Goal: Check status

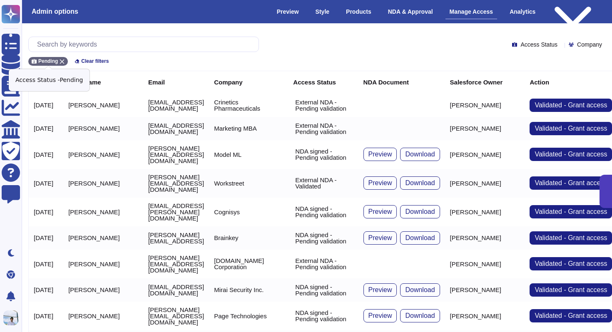
click at [64, 58] on div "Pending" at bounding box center [48, 61] width 40 height 9
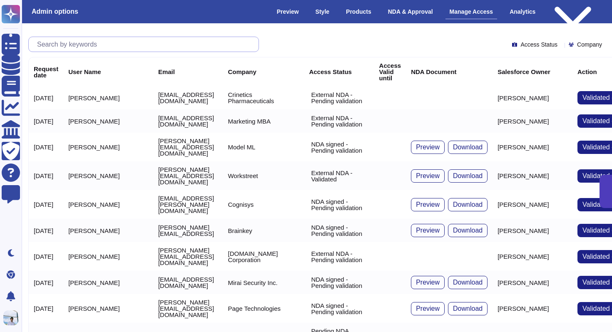
click at [71, 46] on input "text" at bounding box center [145, 44] width 225 height 15
paste input "[PERSON_NAME][EMAIL_ADDRESS][PERSON_NAME][DOMAIN_NAME]"
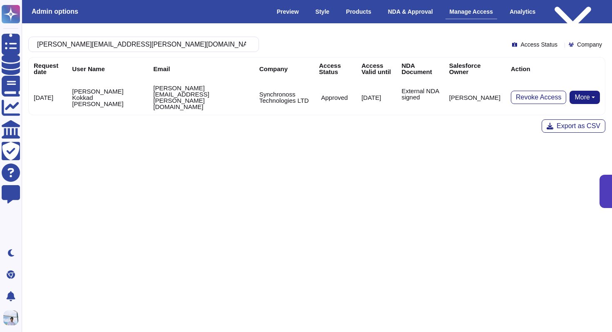
type input "[PERSON_NAME][EMAIL_ADDRESS][PERSON_NAME][DOMAIN_NAME]"
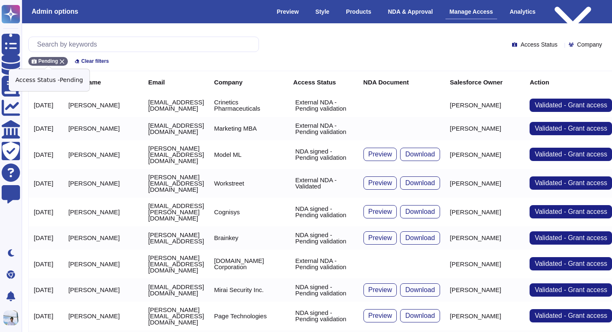
click at [62, 58] on div "Pending" at bounding box center [48, 61] width 40 height 9
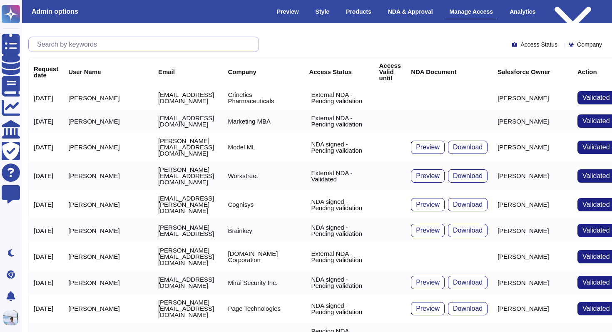
click at [79, 45] on input "text" at bounding box center [145, 44] width 225 height 15
paste input "[PERSON_NAME][EMAIL_ADDRESS][PERSON_NAME][DOMAIN_NAME]"
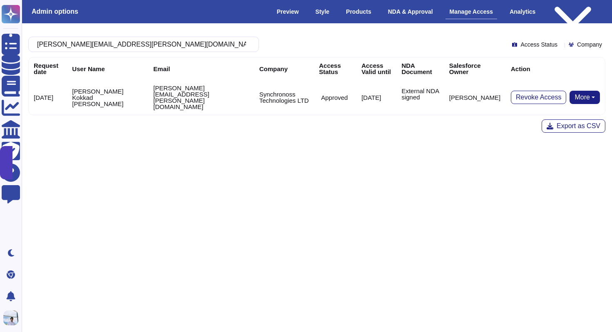
type input "[PERSON_NAME][EMAIL_ADDRESS][PERSON_NAME][DOMAIN_NAME]"
